Goal: Task Accomplishment & Management: Manage account settings

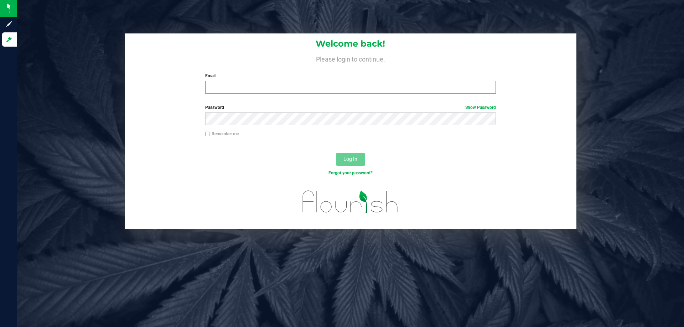
click at [259, 89] on input "Email" at bounding box center [350, 87] width 290 height 13
type input "[EMAIL_ADDRESS][DOMAIN_NAME]"
click at [336, 153] on button "Log In" at bounding box center [350, 159] width 28 height 13
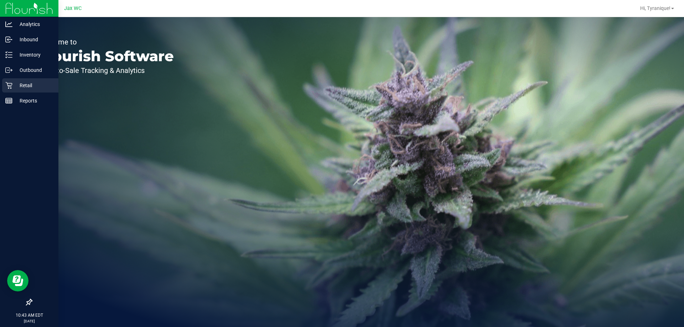
click at [0, 84] on link "Retail" at bounding box center [29, 85] width 58 height 15
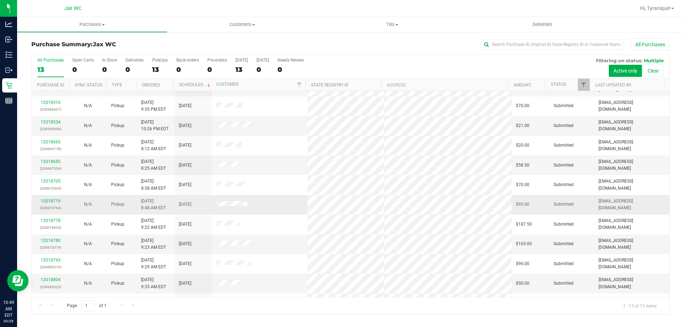
scroll to position [50, 0]
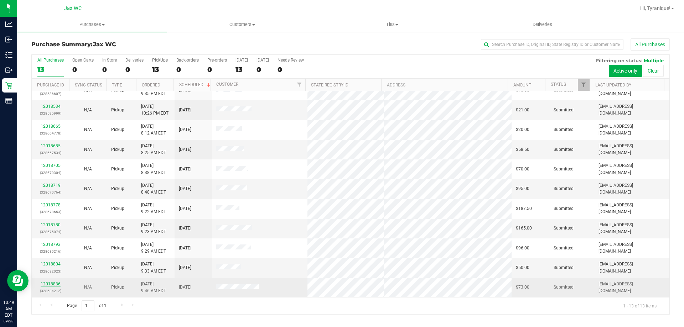
click at [55, 283] on link "12018836" at bounding box center [51, 284] width 20 height 5
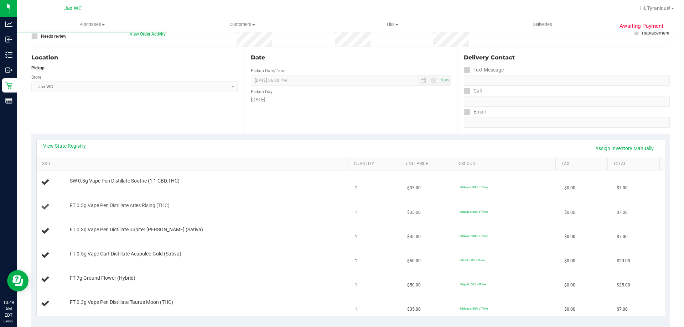
scroll to position [71, 0]
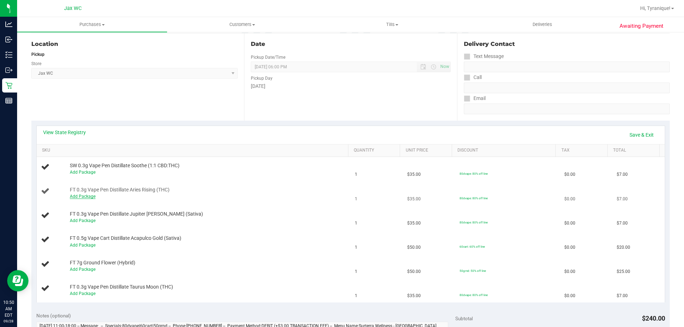
click at [79, 195] on link "Add Package" at bounding box center [83, 196] width 26 height 5
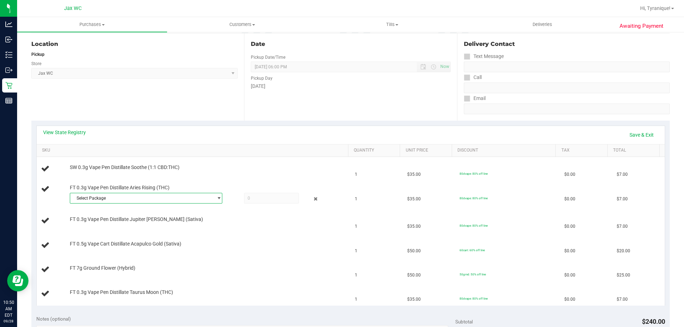
click at [83, 194] on span "Select Package" at bounding box center [141, 198] width 143 height 10
click at [152, 234] on li "6886071027571245 ( JUN25ARR02-0623 | orig: FLSRWGM-20250630-1263 )" at bounding box center [144, 238] width 149 height 10
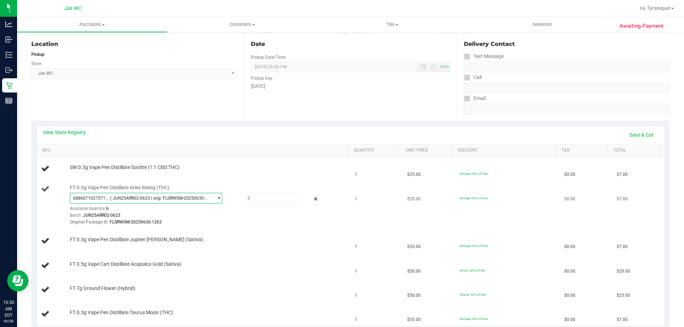
click at [151, 193] on span "6886071027571245 ( JUN25ARR02-0623 | orig: FLSRWGM-20250630-1263 )" at bounding box center [146, 198] width 152 height 11
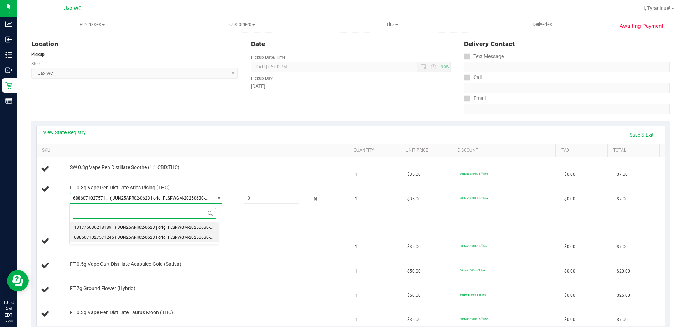
click at [158, 230] on span "( JUN25ARR02-0623 | orig: FLSRWGM-20250630-1140 )" at bounding box center [168, 227] width 107 height 5
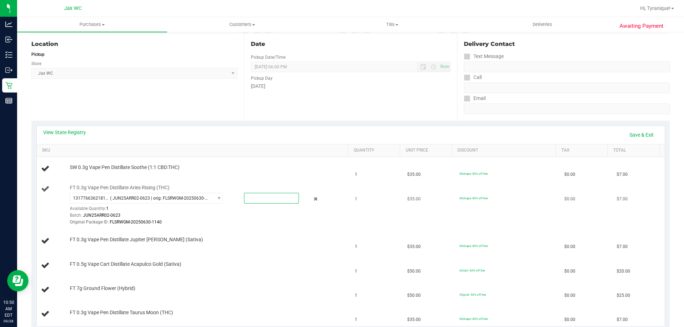
click at [291, 198] on span at bounding box center [271, 198] width 55 height 11
type input "1"
type input "1.0000"
click at [644, 135] on link "Save & Exit" at bounding box center [641, 135] width 33 height 12
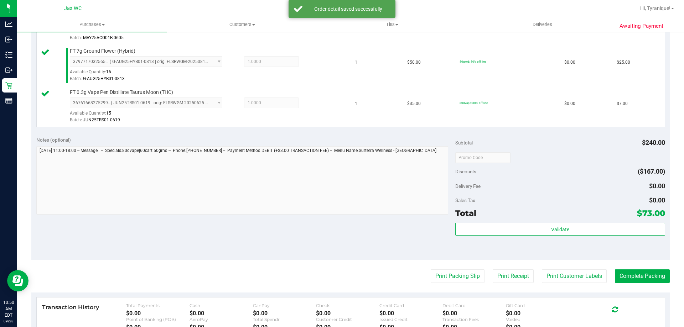
scroll to position [356, 0]
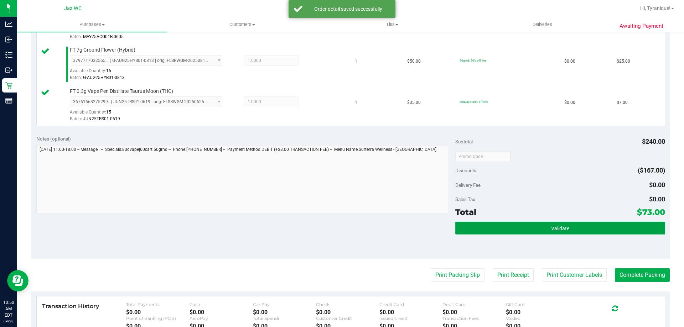
click at [574, 229] on button "Validate" at bounding box center [559, 228] width 209 height 13
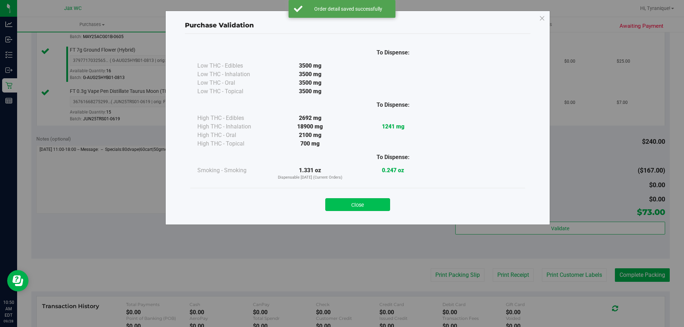
click at [382, 205] on button "Close" at bounding box center [357, 204] width 65 height 13
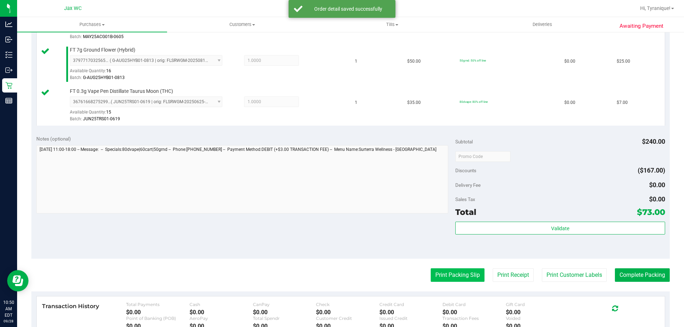
click at [430, 277] on button "Print Packing Slip" at bounding box center [457, 275] width 54 height 14
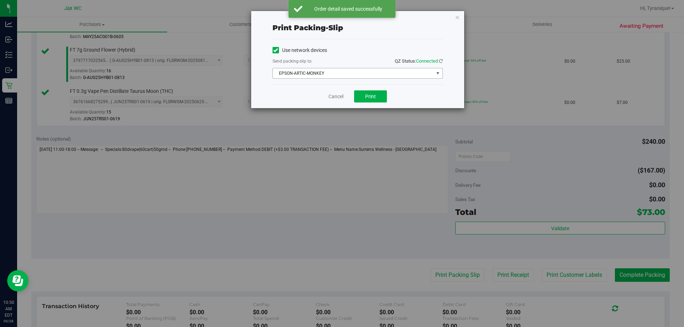
click at [357, 69] on span "EPSON-ARTIC-MONKEY" at bounding box center [353, 73] width 161 height 10
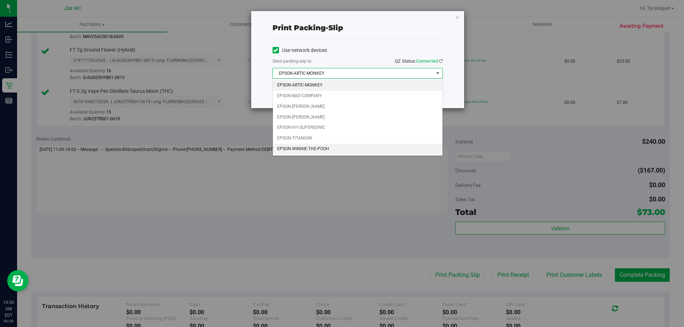
click at [327, 146] on li "EPSON-WINNIE-THE-POOH" at bounding box center [357, 149] width 169 height 11
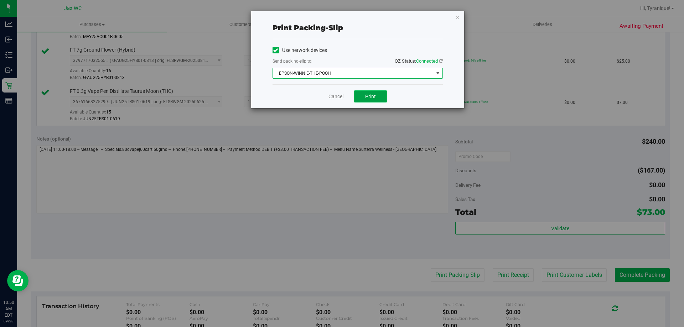
click at [366, 96] on span "Print" at bounding box center [370, 97] width 11 height 6
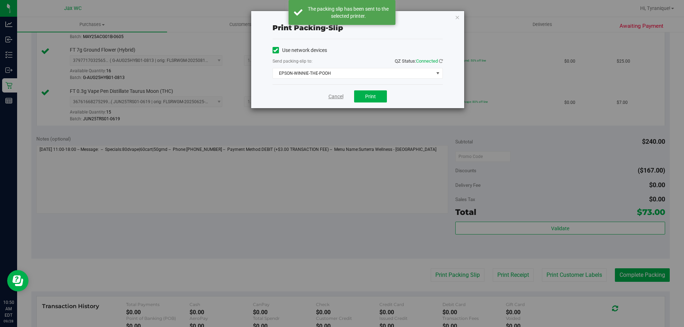
click at [336, 95] on link "Cancel" at bounding box center [335, 96] width 15 height 7
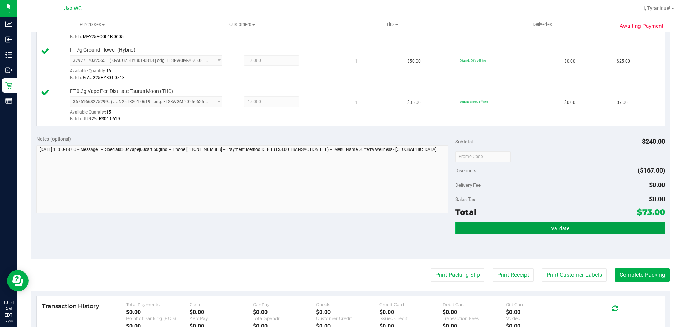
click at [598, 226] on button "Validate" at bounding box center [559, 228] width 209 height 13
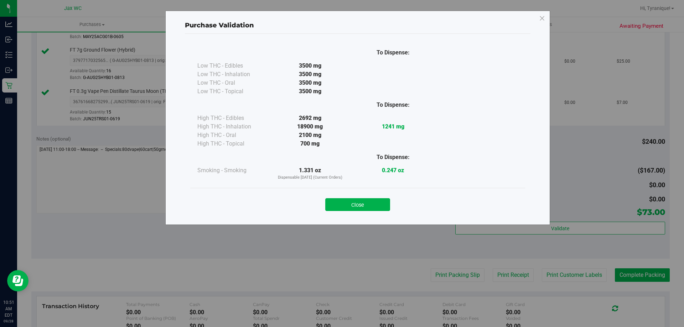
drag, startPoint x: 380, startPoint y: 204, endPoint x: 389, endPoint y: 204, distance: 9.6
click at [379, 204] on button "Close" at bounding box center [357, 204] width 65 height 13
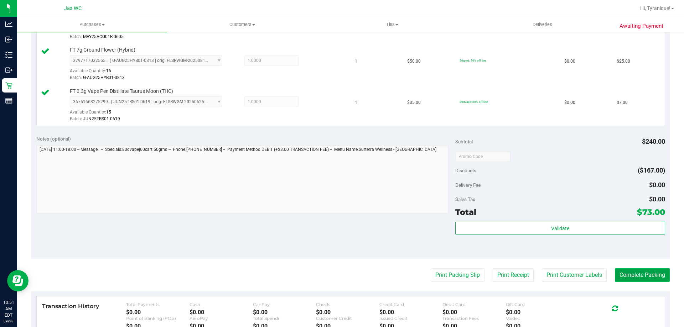
click at [649, 270] on button "Complete Packing" at bounding box center [642, 275] width 55 height 14
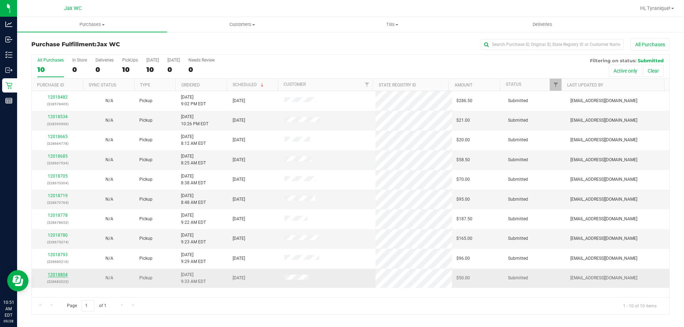
click at [64, 277] on link "12018804" at bounding box center [58, 274] width 20 height 5
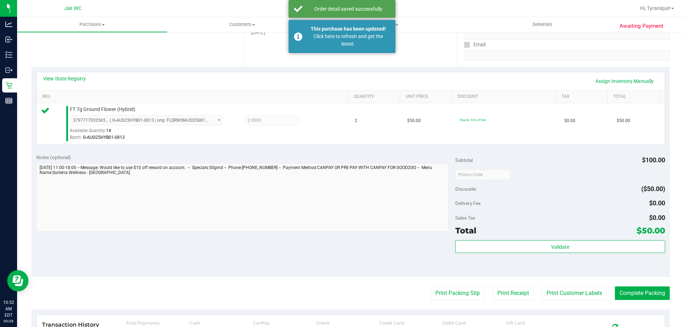
scroll to position [142, 0]
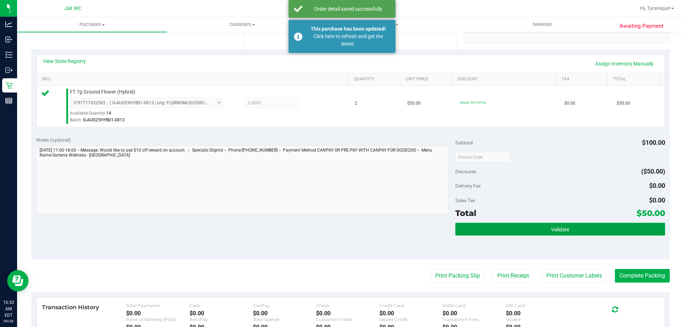
click at [546, 226] on button "Validate" at bounding box center [559, 229] width 209 height 13
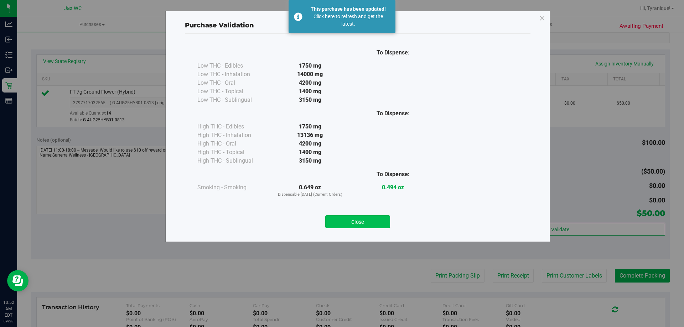
click at [379, 218] on button "Close" at bounding box center [357, 221] width 65 height 13
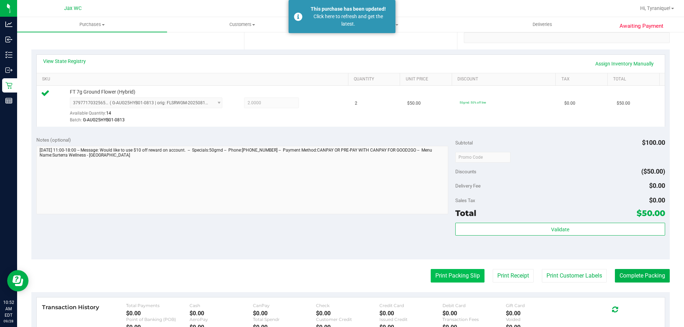
click at [464, 282] on button "Print Packing Slip" at bounding box center [457, 276] width 54 height 14
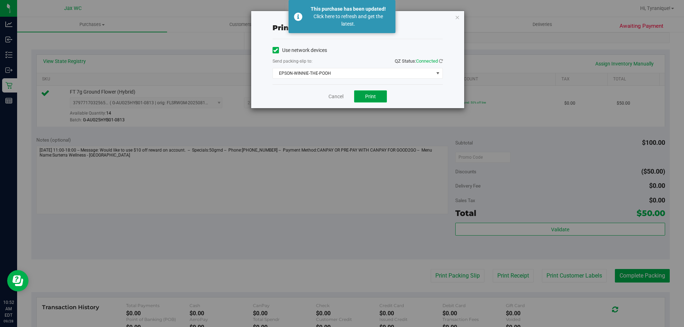
click at [384, 101] on button "Print" at bounding box center [370, 96] width 33 height 12
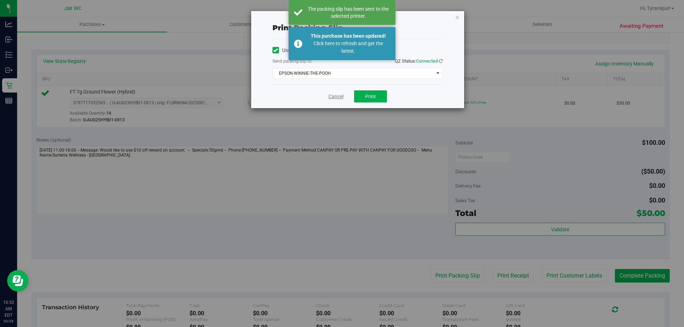
click at [334, 95] on link "Cancel" at bounding box center [335, 96] width 15 height 7
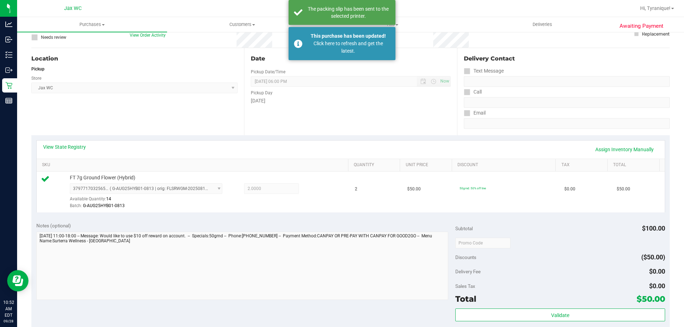
scroll to position [71, 0]
